Goal: Check status: Check status

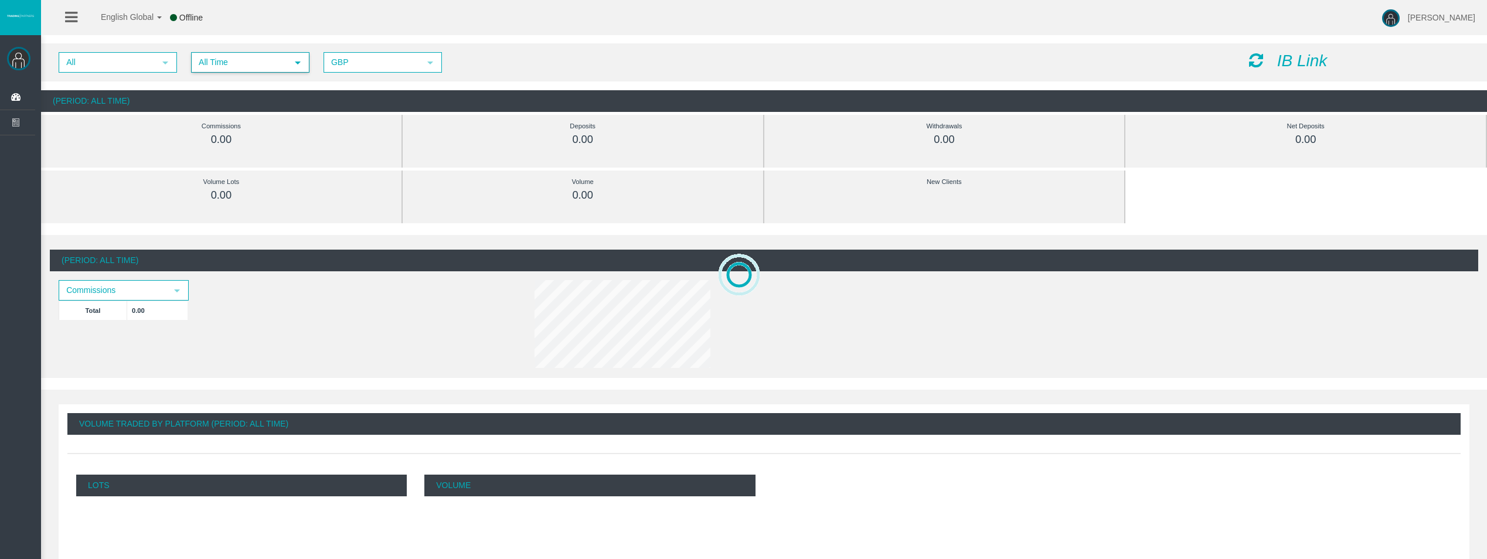
drag, startPoint x: 278, startPoint y: 59, endPoint x: 281, endPoint y: 74, distance: 14.9
click at [278, 59] on span "All Time" at bounding box center [239, 62] width 95 height 18
click at [281, 76] on li "Daily" at bounding box center [250, 82] width 116 height 19
click at [1251, 62] on icon at bounding box center [1256, 60] width 14 height 16
click at [1250, 59] on icon at bounding box center [1256, 60] width 14 height 16
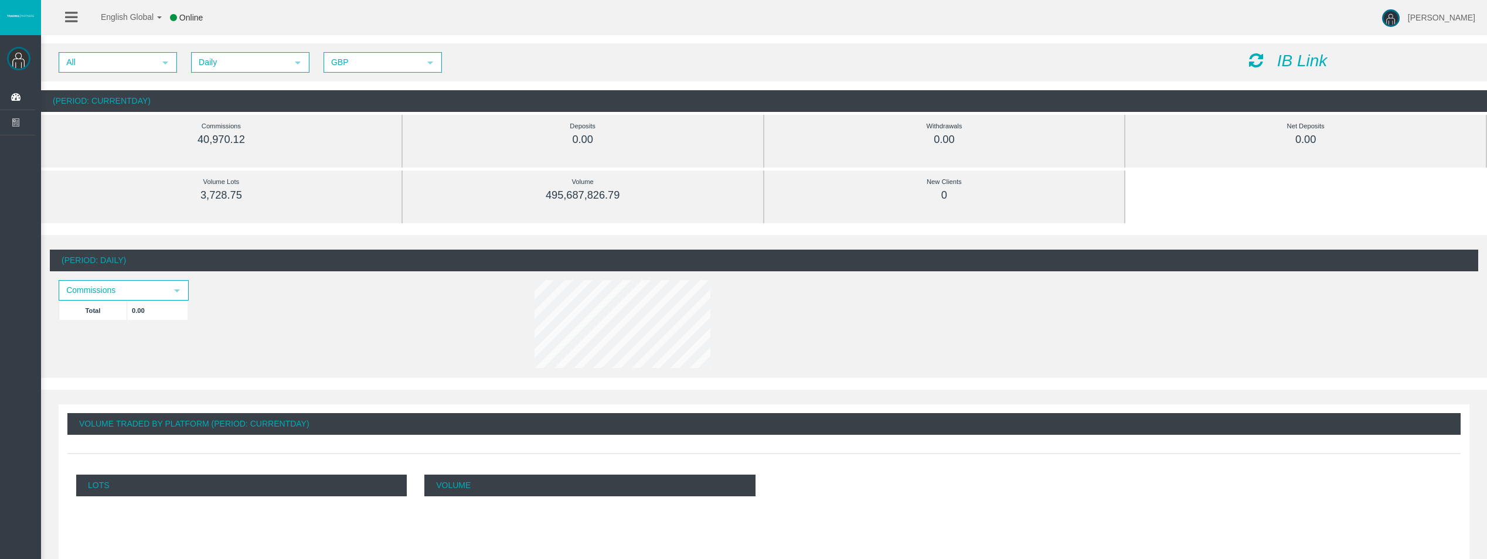
click at [1256, 63] on icon at bounding box center [1256, 60] width 14 height 16
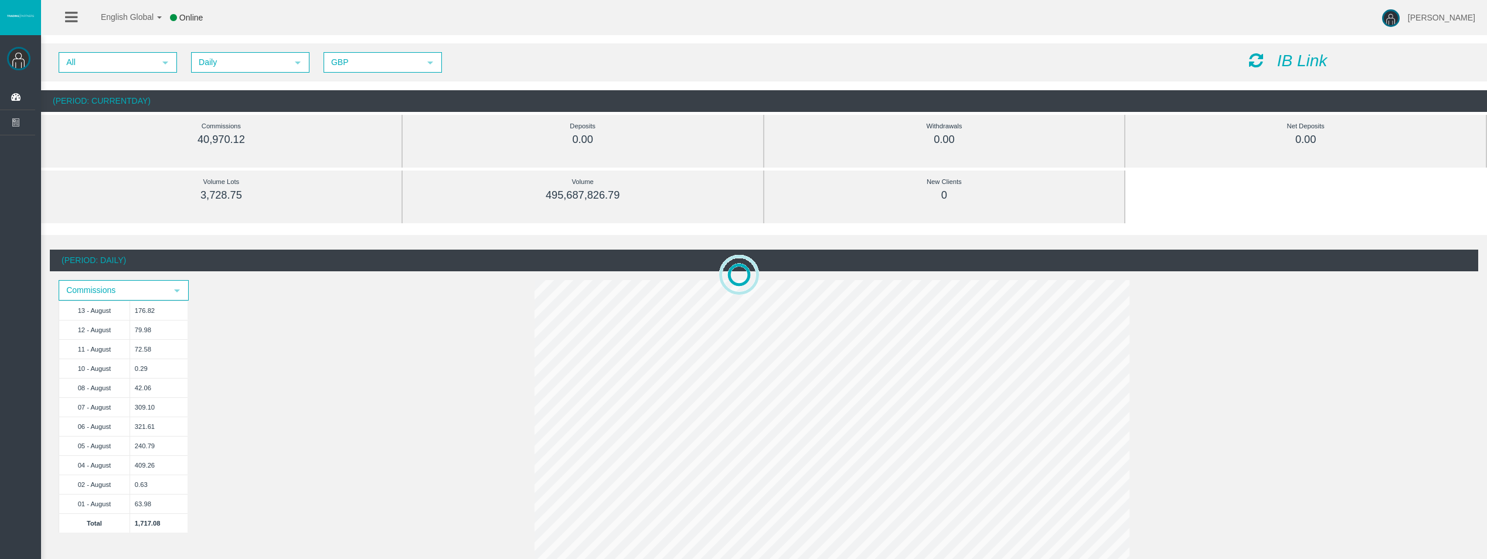
drag, startPoint x: 1241, startPoint y: 406, endPoint x: 1140, endPoint y: 374, distance: 105.9
click at [1241, 406] on div at bounding box center [1384, 529] width 1338 height 559
click at [1254, 59] on icon at bounding box center [1256, 60] width 14 height 16
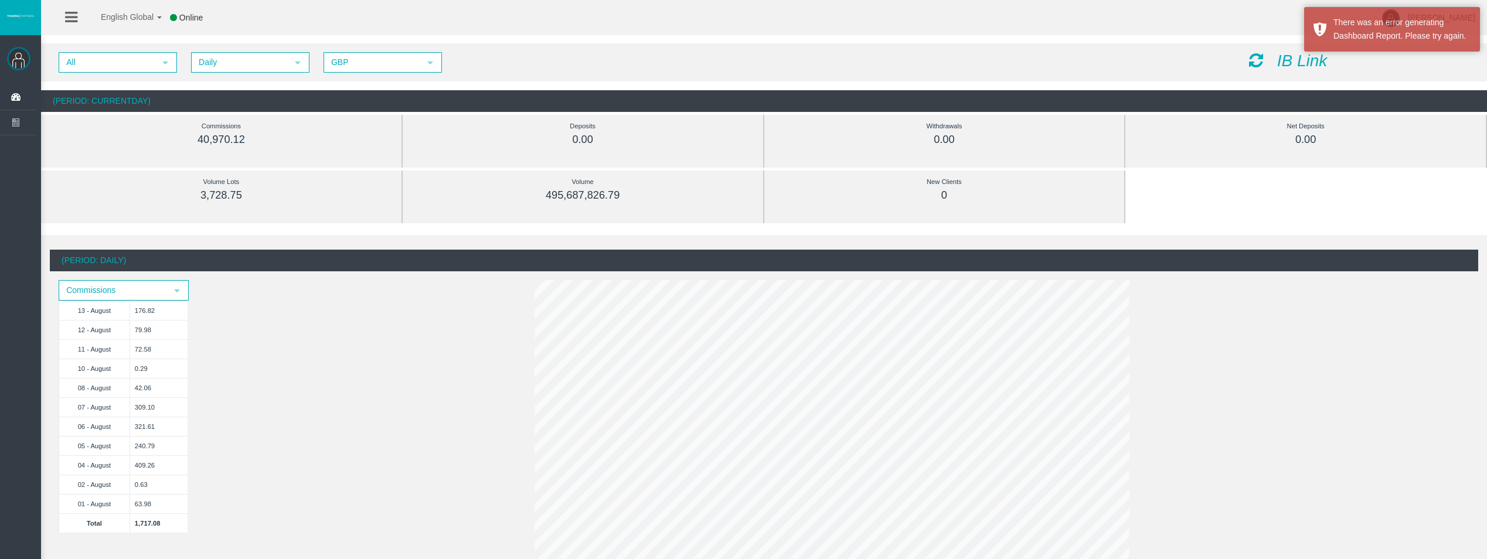
click at [1257, 65] on icon at bounding box center [1256, 60] width 14 height 16
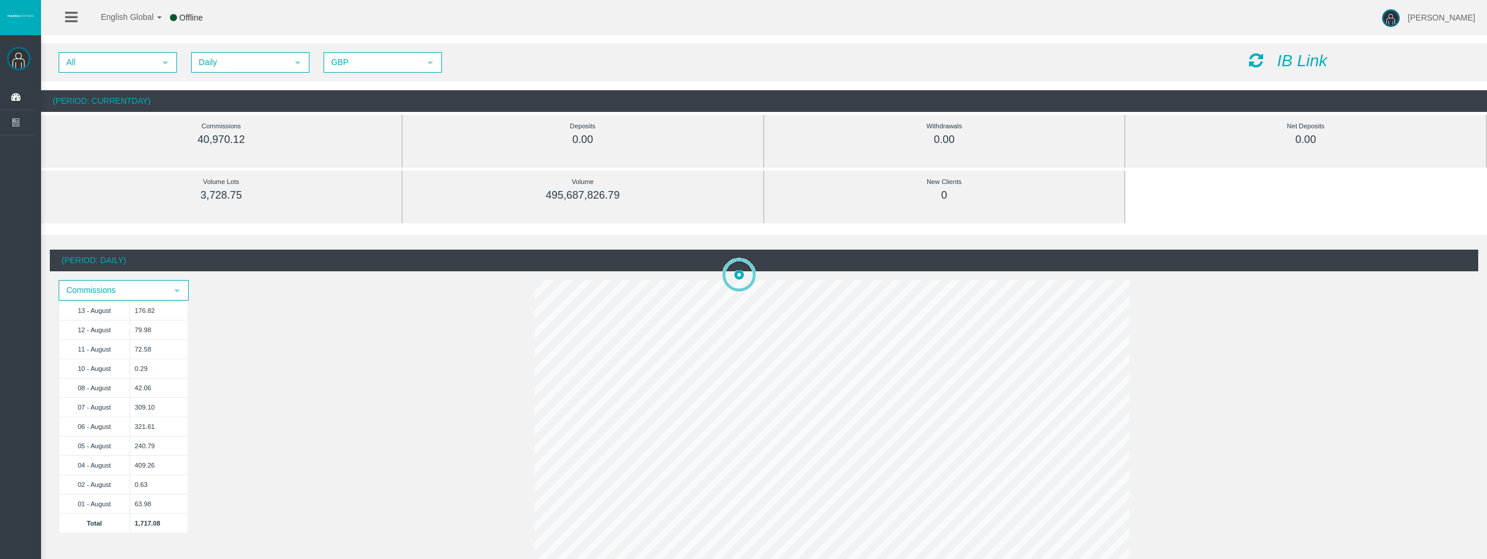
click at [1253, 59] on icon at bounding box center [1256, 60] width 14 height 16
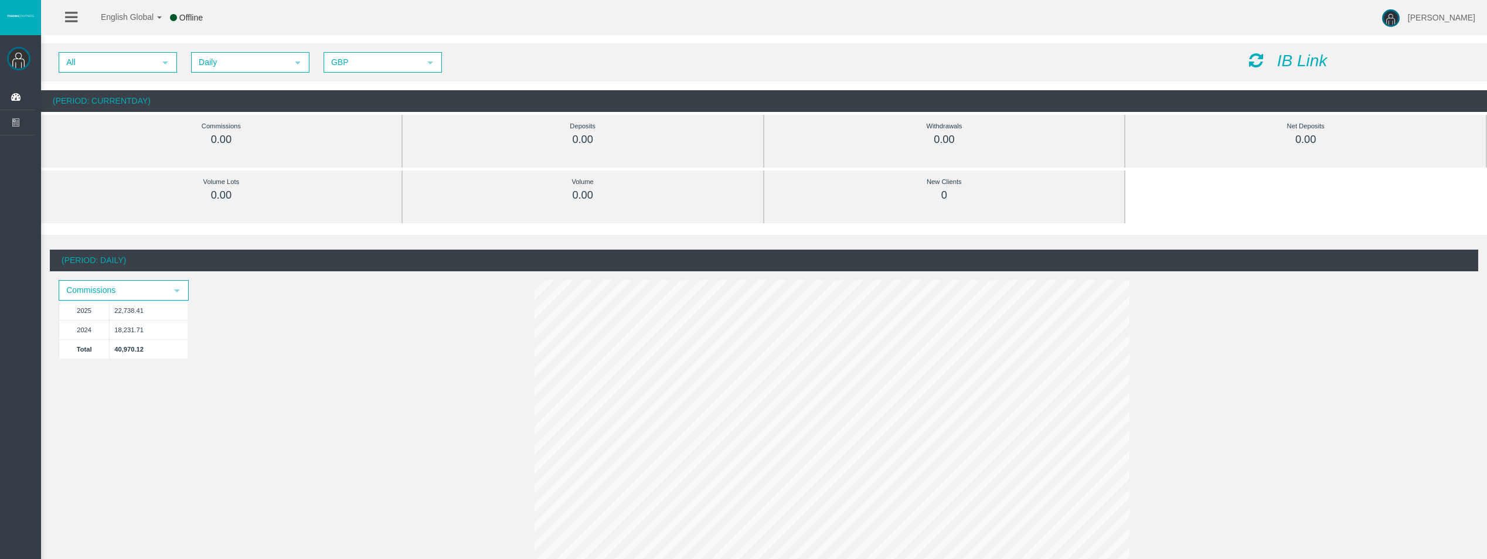
click at [1253, 59] on icon at bounding box center [1256, 60] width 14 height 16
click at [1251, 61] on icon at bounding box center [1256, 60] width 14 height 16
